Goal: Task Accomplishment & Management: Complete application form

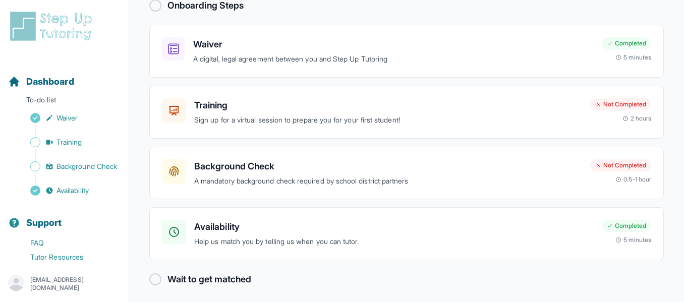
scroll to position [75, 0]
click at [416, 172] on h3 "Background Check" at bounding box center [388, 166] width 388 height 14
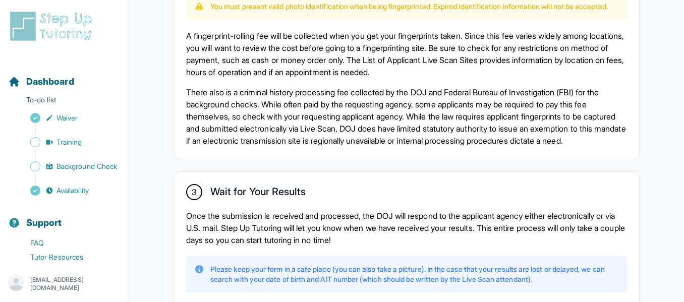
scroll to position [822, 0]
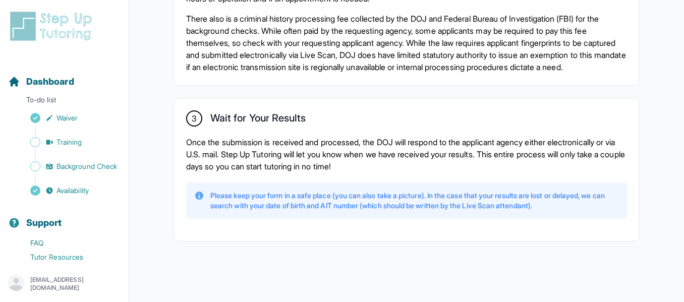
click at [330, 192] on p "Please keep your form in a safe place (you can also take a picture). In the cas…" at bounding box center [414, 201] width 409 height 20
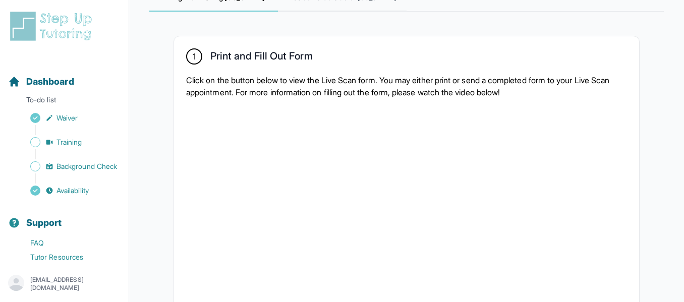
scroll to position [165, 0]
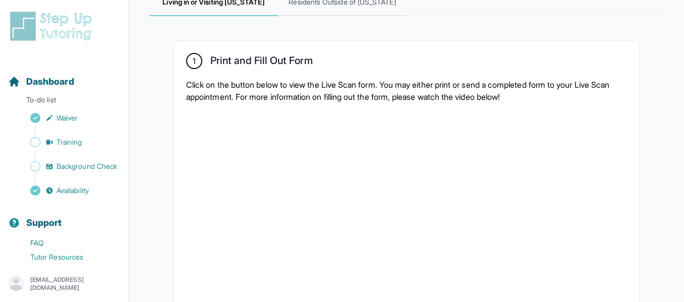
click at [323, 98] on p "Click on the button below to view the Live Scan form. You may either print or s…" at bounding box center [406, 91] width 441 height 24
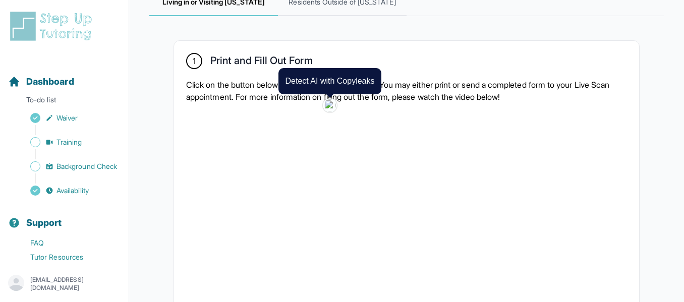
click at [323, 98] on div "Detect AI with Copyleaks" at bounding box center [330, 105] width 14 height 14
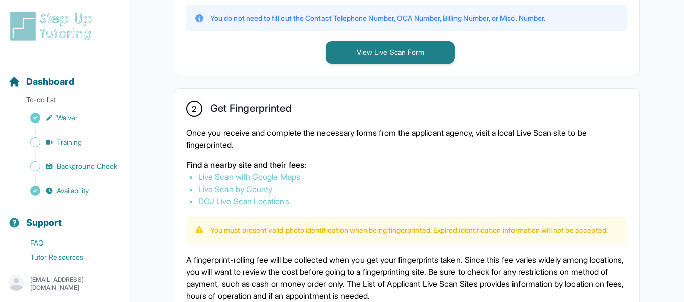
scroll to position [503, 0]
